Goal: Information Seeking & Learning: Learn about a topic

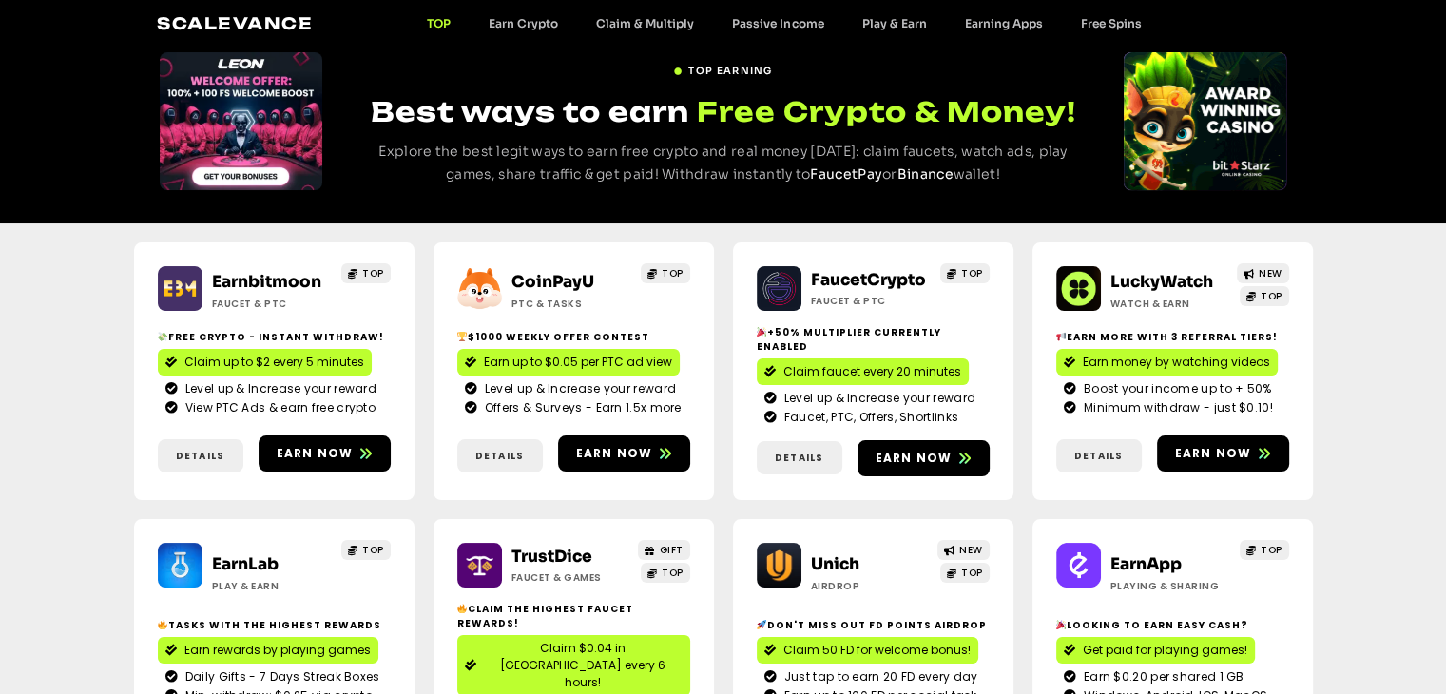
scroll to position [570, 0]
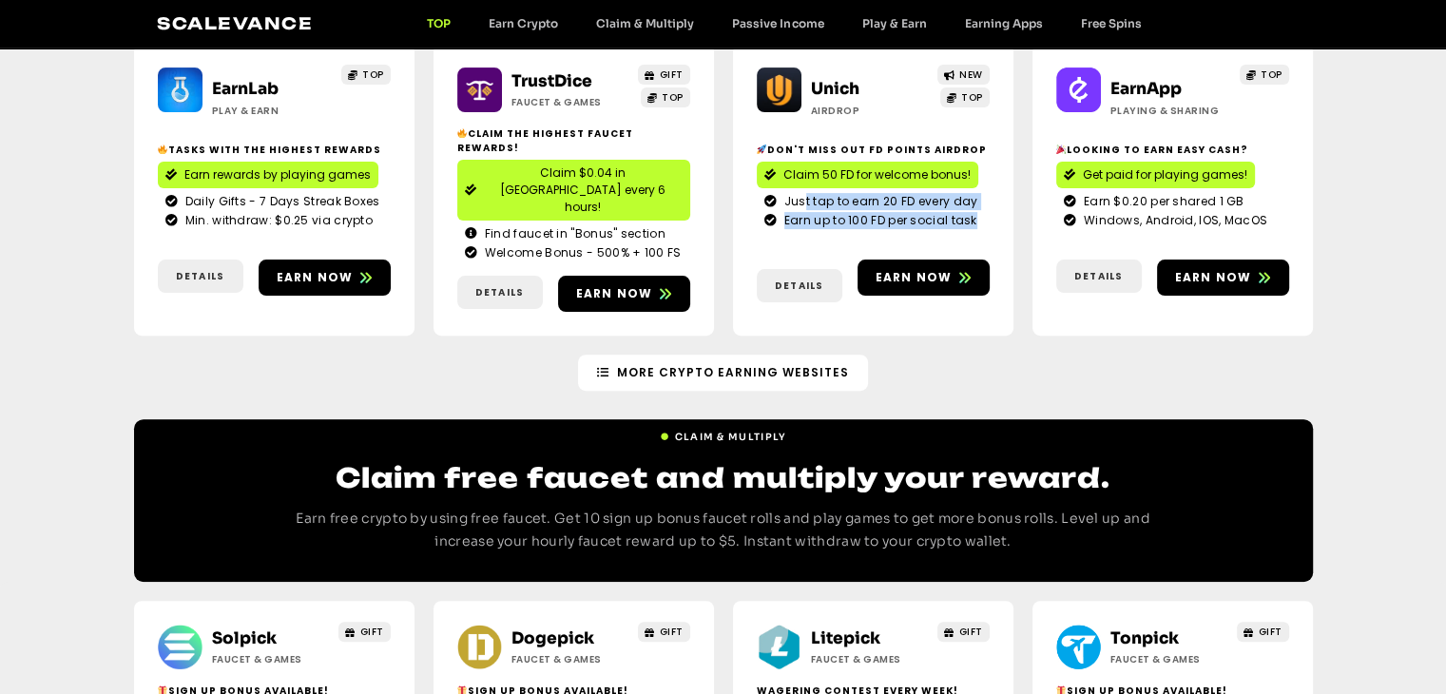
drag, startPoint x: 806, startPoint y: 161, endPoint x: 1026, endPoint y: 217, distance: 226.7
click at [1023, 213] on div "Earnbitmoon Faucet & PTC TOP Free crypto - Instant withdraw! Claim up to $2 eve…" at bounding box center [723, 51] width 1179 height 607
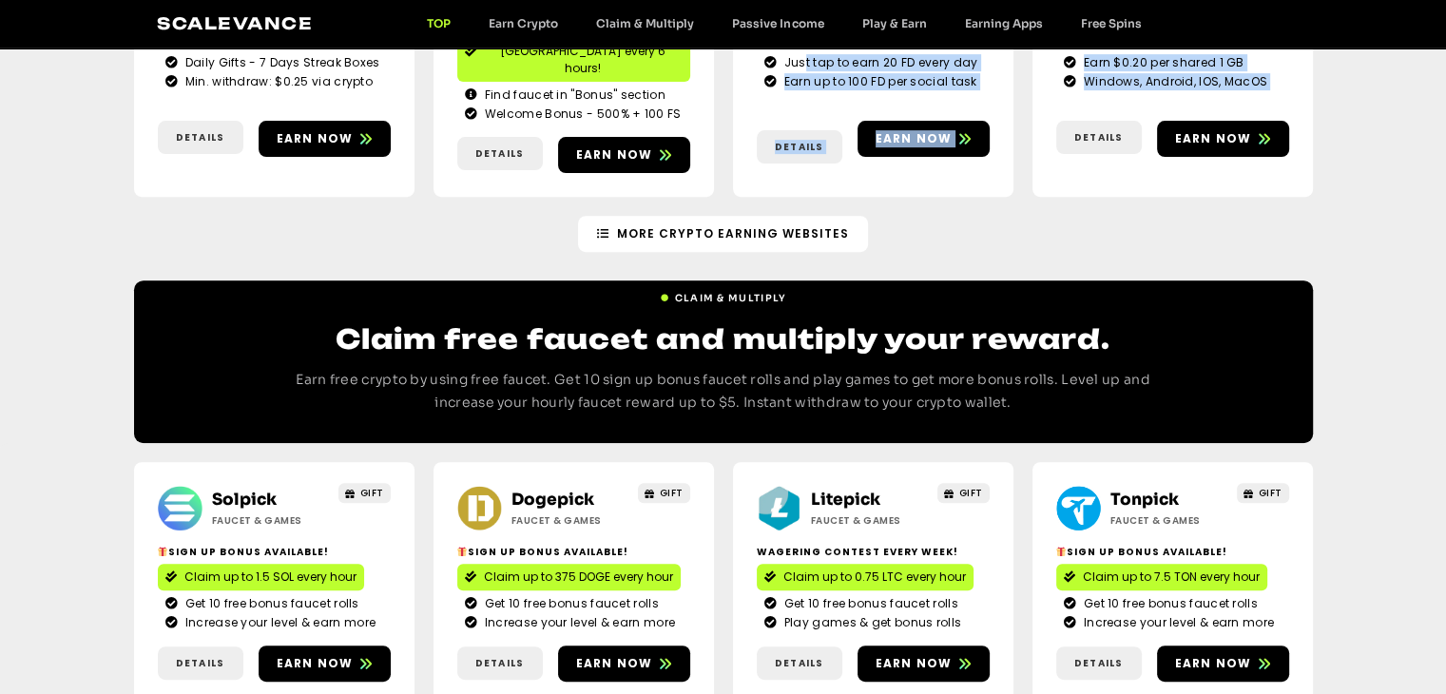
scroll to position [856, 0]
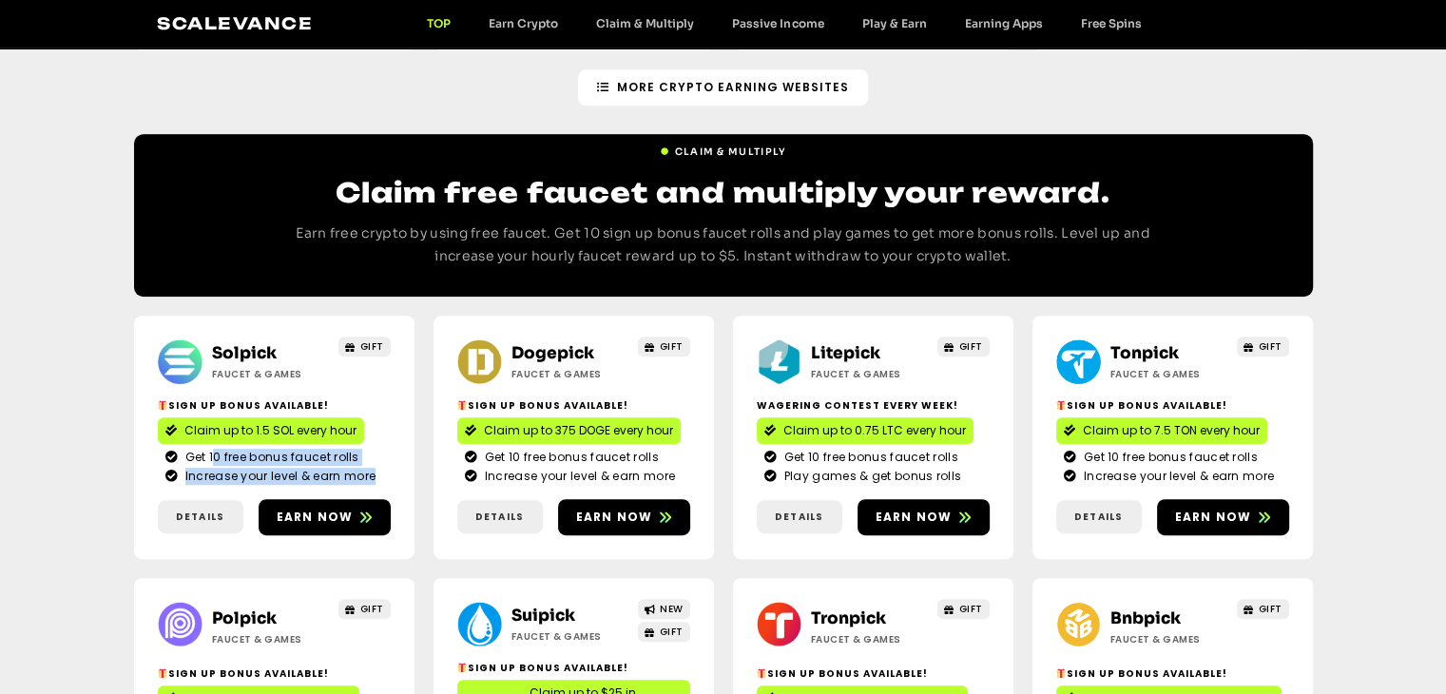
drag, startPoint x: 213, startPoint y: 391, endPoint x: 411, endPoint y: 403, distance: 198.1
click at [411, 403] on div "Solpick Faucet & Games GIFT Sign Up Bonus Available! Claim up to 1.5 SOL every …" at bounding box center [274, 437] width 280 height 243
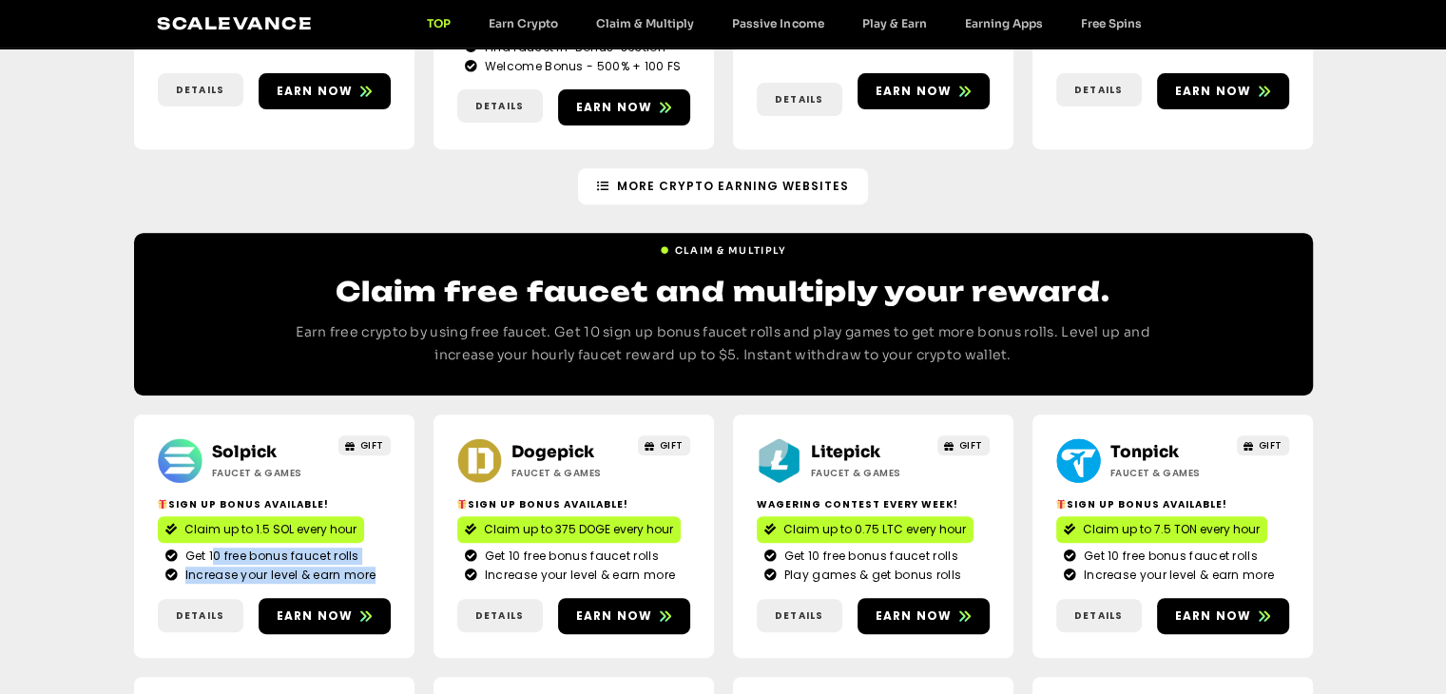
scroll to position [570, 0]
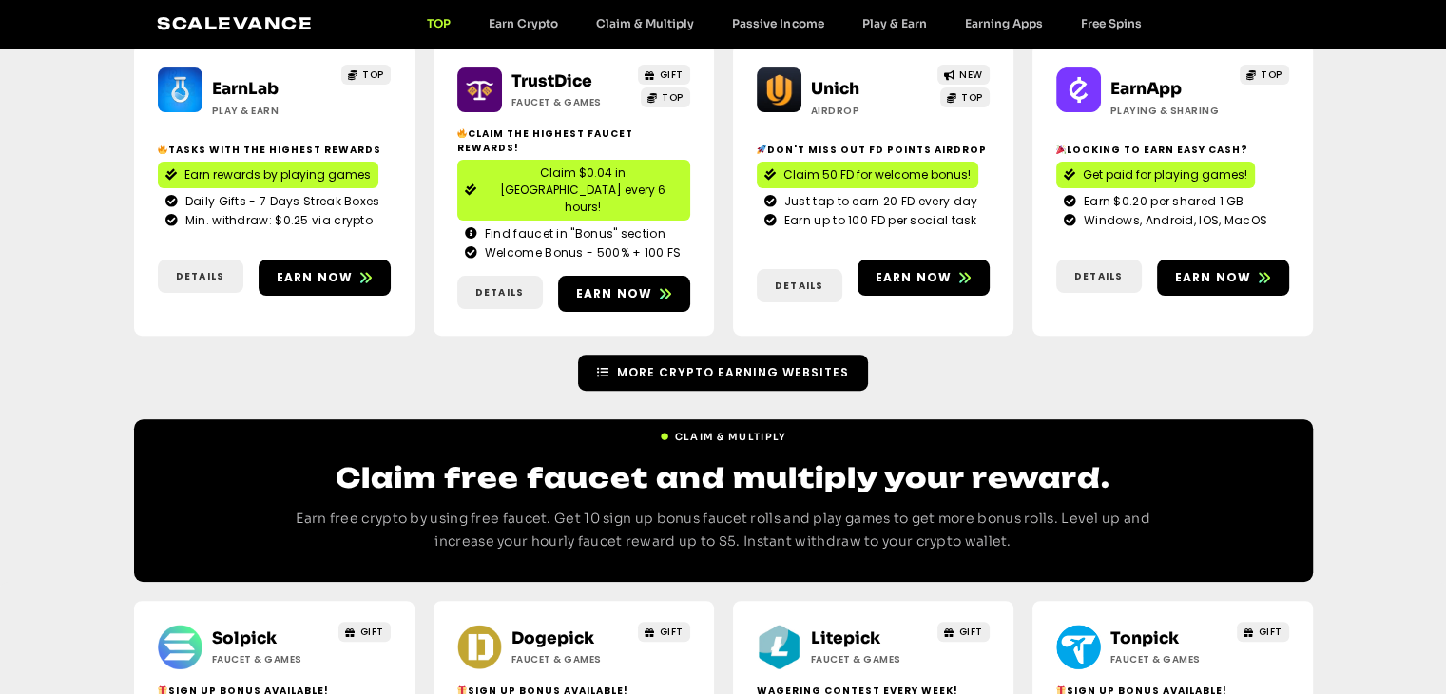
click at [729, 364] on span "More Crypto Earning Websites" at bounding box center [733, 372] width 232 height 17
